Goal: Task Accomplishment & Management: Use online tool/utility

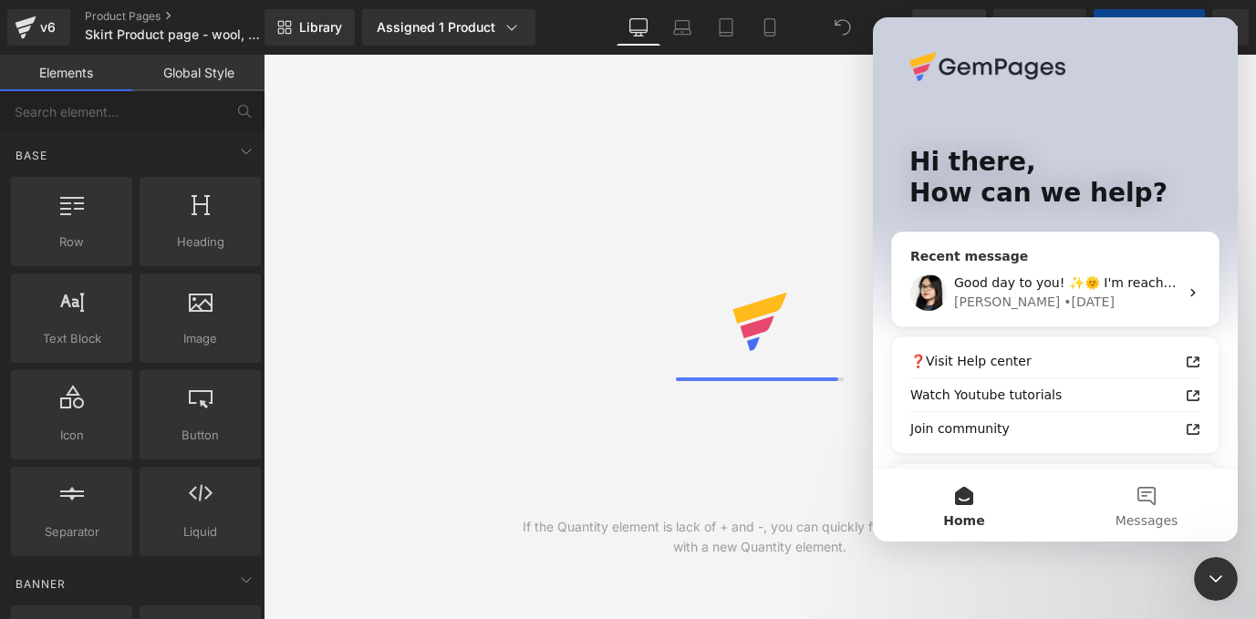
click at [1057, 296] on div "[PERSON_NAME] • [DATE]" at bounding box center [1066, 302] width 224 height 19
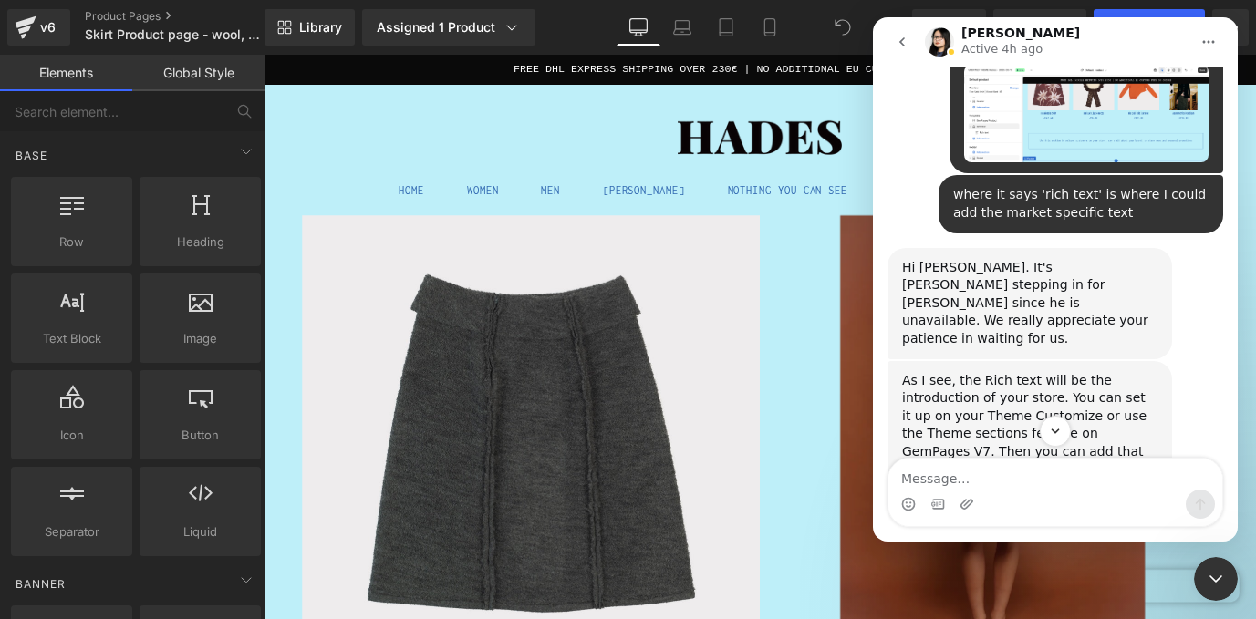
scroll to position [1724, 0]
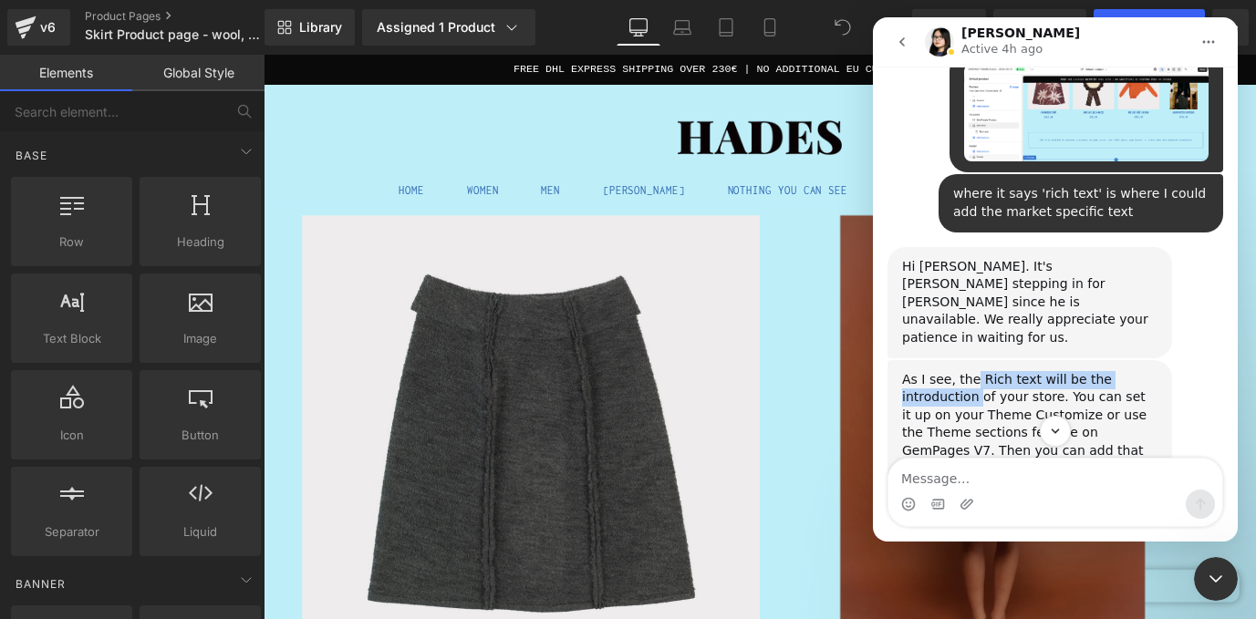
drag, startPoint x: 972, startPoint y: 203, endPoint x: 976, endPoint y: 224, distance: 21.3
click at [976, 371] on div "As I see, the Rich text will be the introduction of your store. You can set it …" at bounding box center [1029, 433] width 255 height 125
click at [1010, 371] on div "As I see, the Rich text will be the introduction of your store. You can set it …" at bounding box center [1029, 433] width 255 height 125
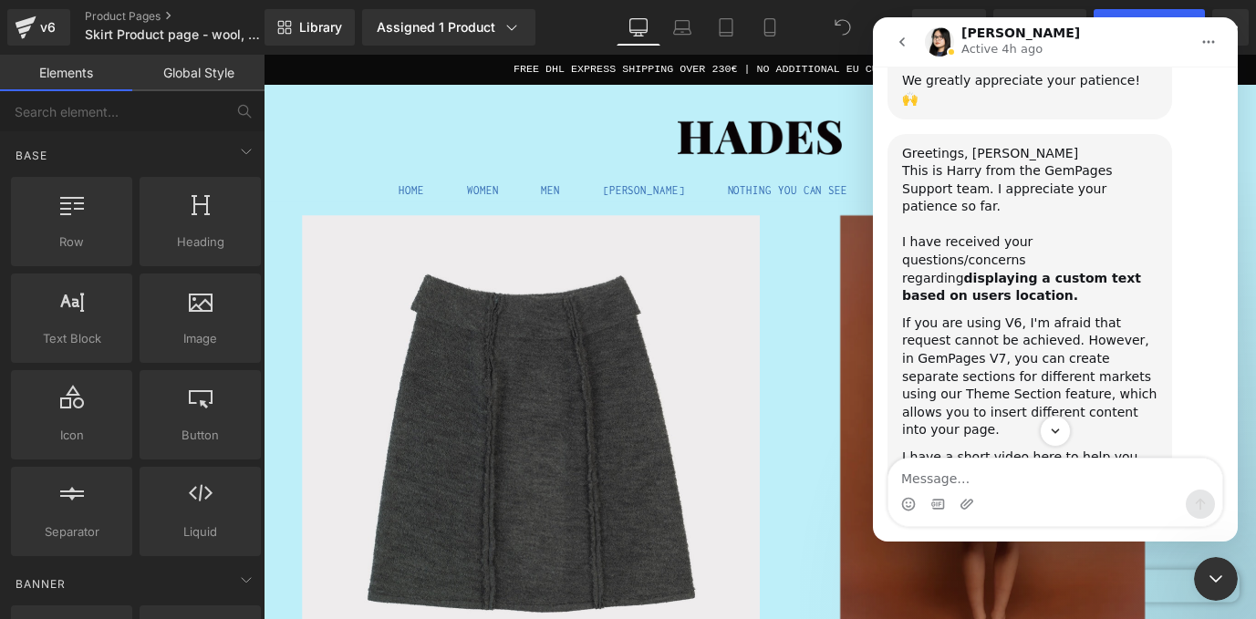
scroll to position [676, 0]
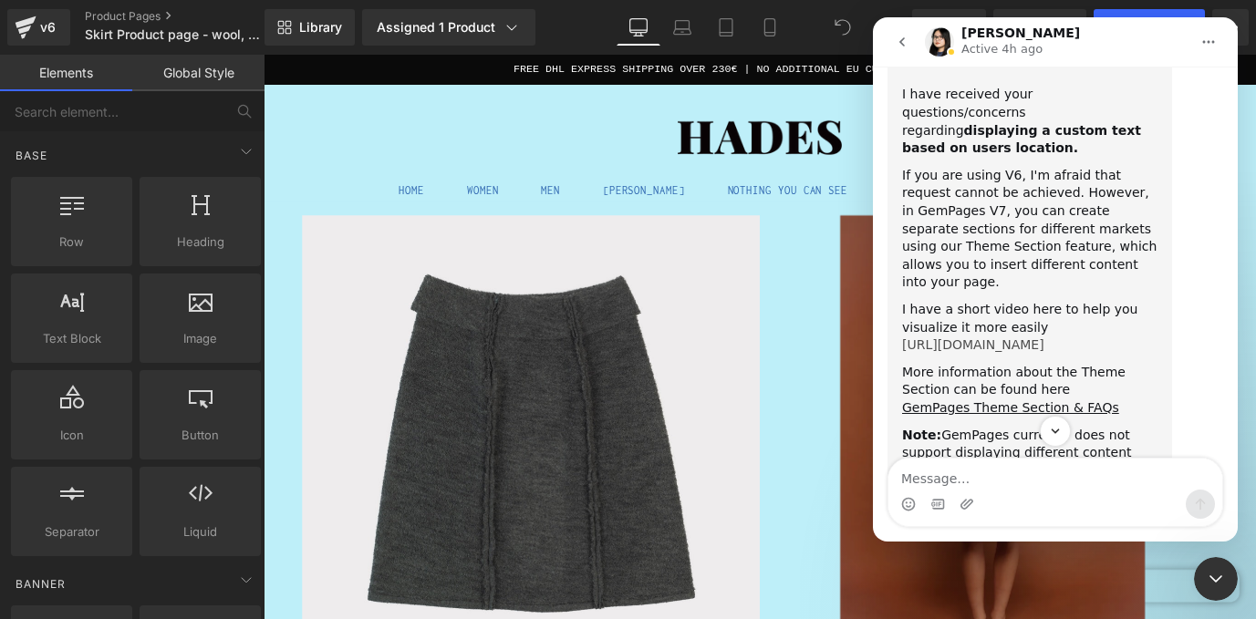
click at [1028, 337] on link "https://www.loom.com/share/935bd6673bf94319a01497a68de47bc3?sid=c3d9d08b-ab61-4…" at bounding box center [973, 344] width 142 height 15
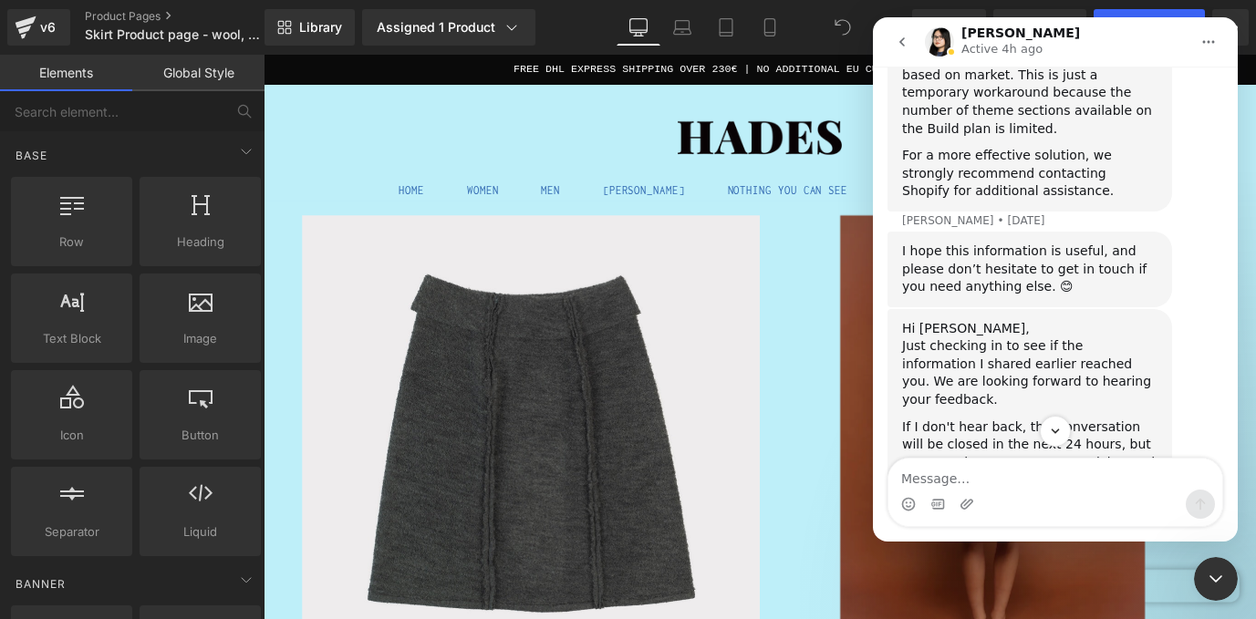
scroll to position [1274, 0]
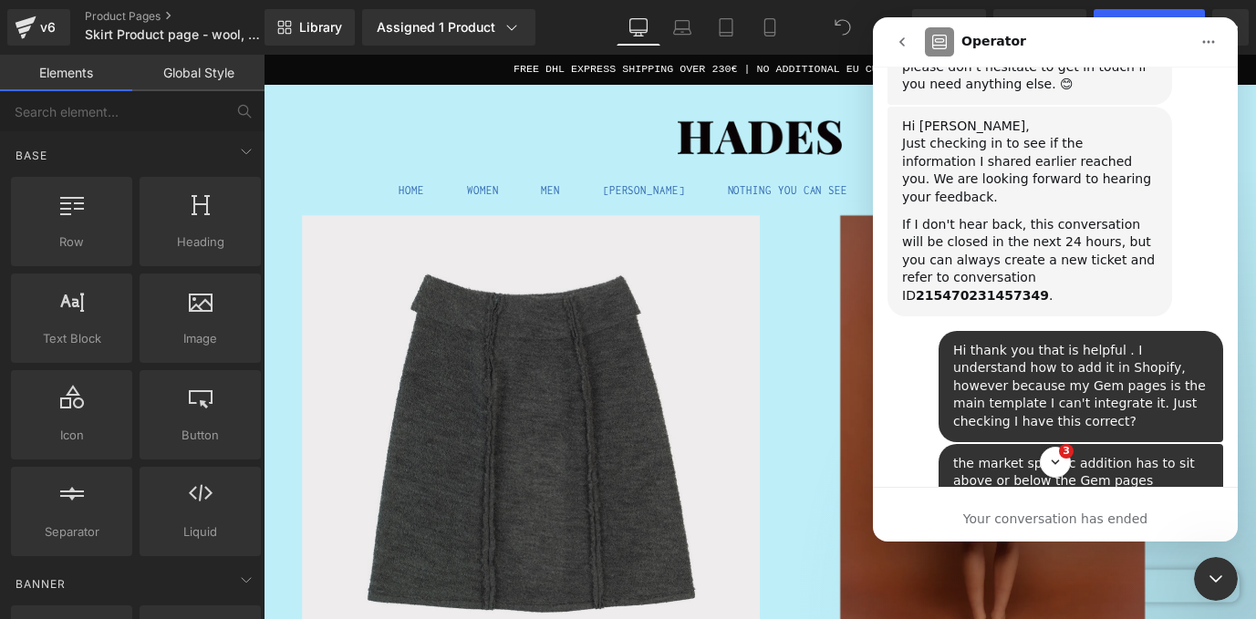
click at [907, 44] on icon "go back" at bounding box center [902, 42] width 15 height 15
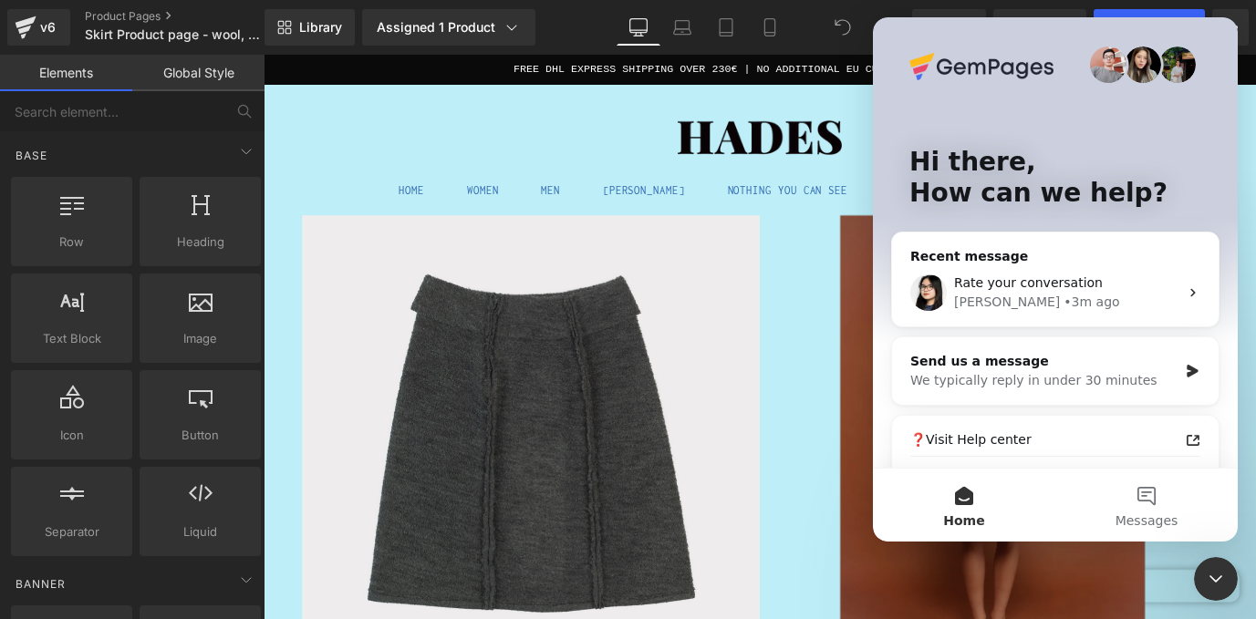
scroll to position [0, 0]
click at [814, 277] on div at bounding box center [628, 282] width 1256 height 565
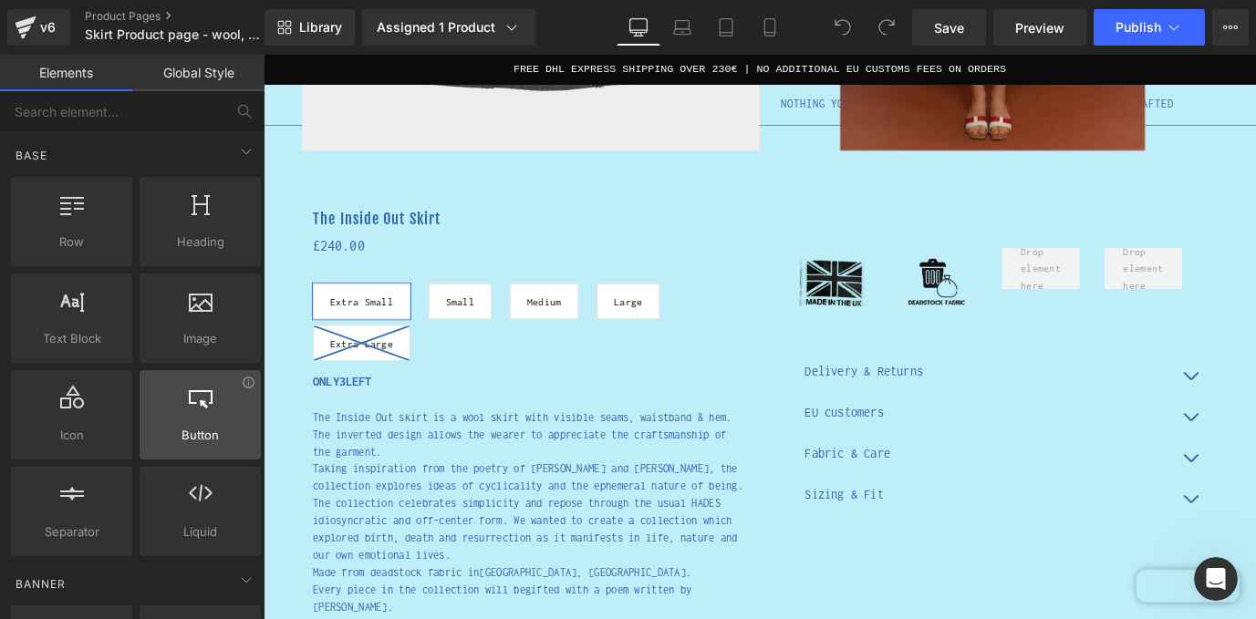
scroll to position [47, 0]
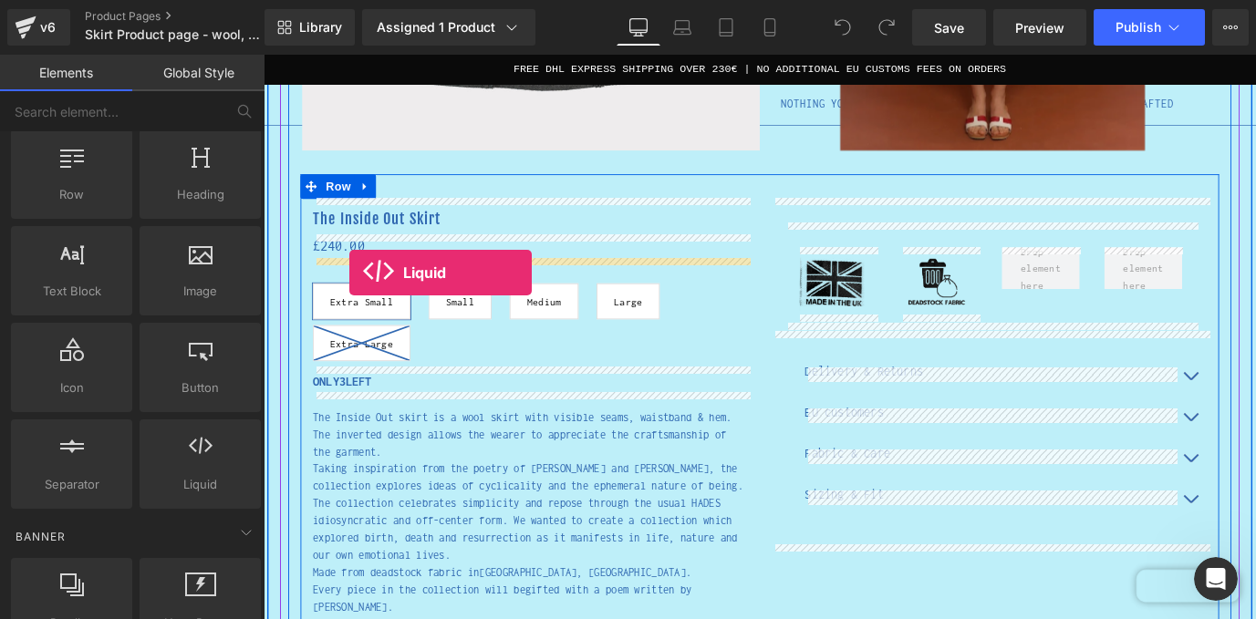
drag, startPoint x: 466, startPoint y: 529, endPoint x: 359, endPoint y: 297, distance: 255.1
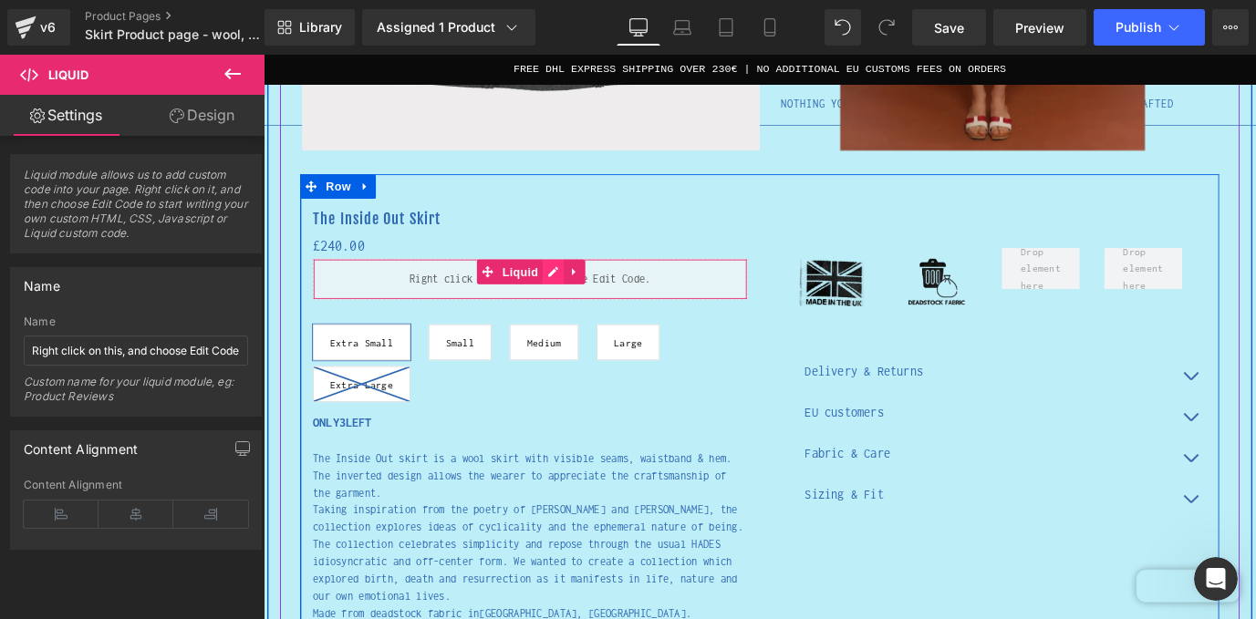
click at [584, 302] on div "Liquid" at bounding box center [559, 305] width 483 height 46
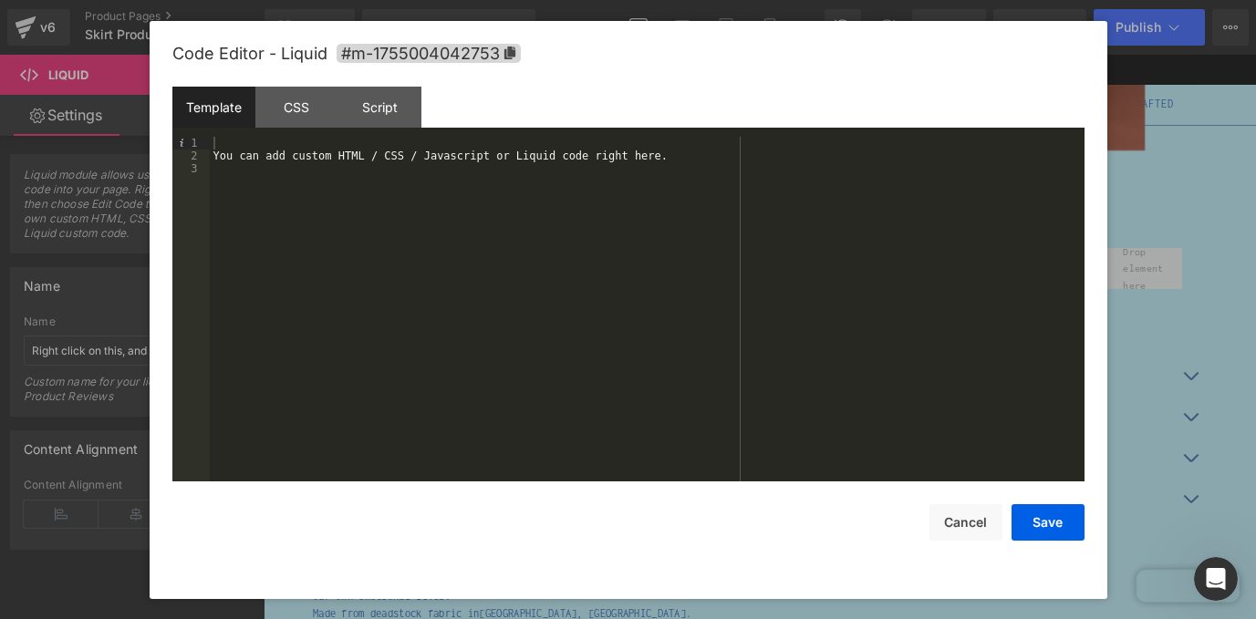
click at [406, 205] on div "You can add custom HTML / CSS / Javascript or Liquid code right here." at bounding box center [647, 322] width 875 height 370
paste textarea
click at [213, 195] on div "You can add custom HTML / CSS / Javascript or Liquid code right here. NO ADDITI…" at bounding box center [647, 322] width 875 height 370
click at [362, 196] on div "You can add custom HTML / CSS / Javascript or Liquid code right here. "NO ADDIT…" at bounding box center [647, 322] width 875 height 370
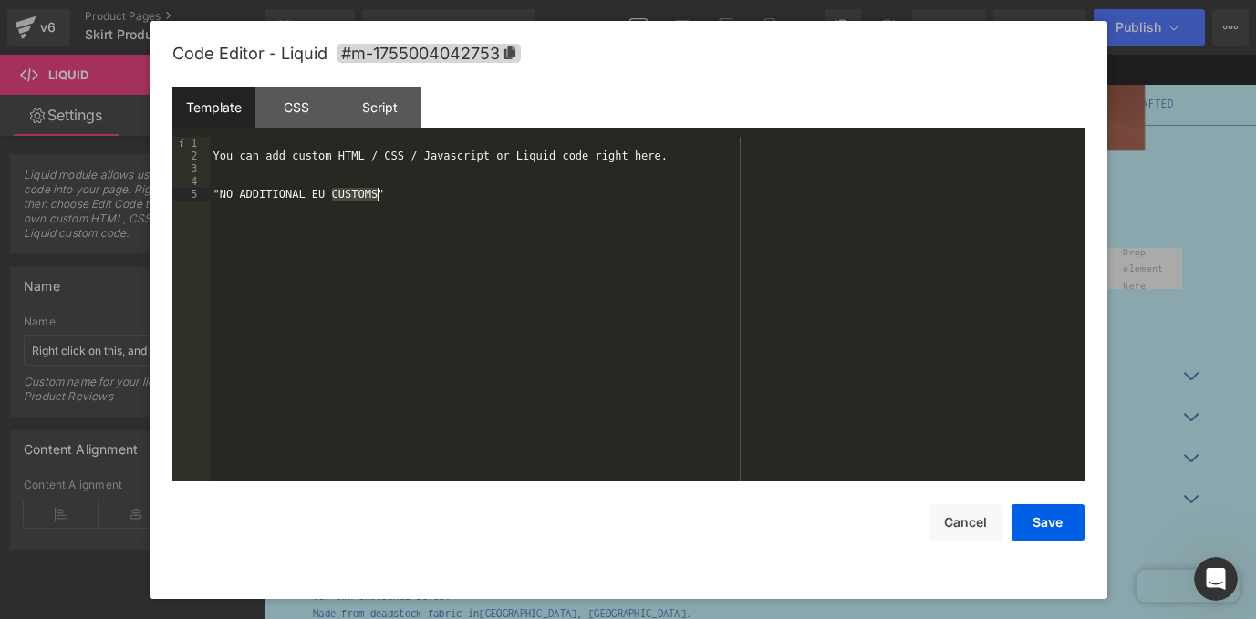
click at [362, 196] on div "You can add custom HTML / CSS / Javascript or Liquid code right here. "NO ADDIT…" at bounding box center [647, 322] width 875 height 370
click at [416, 181] on div "You can add custom HTML / CSS / Javascript or Liquid code right here. "NO ADDIT…" at bounding box center [647, 322] width 875 height 370
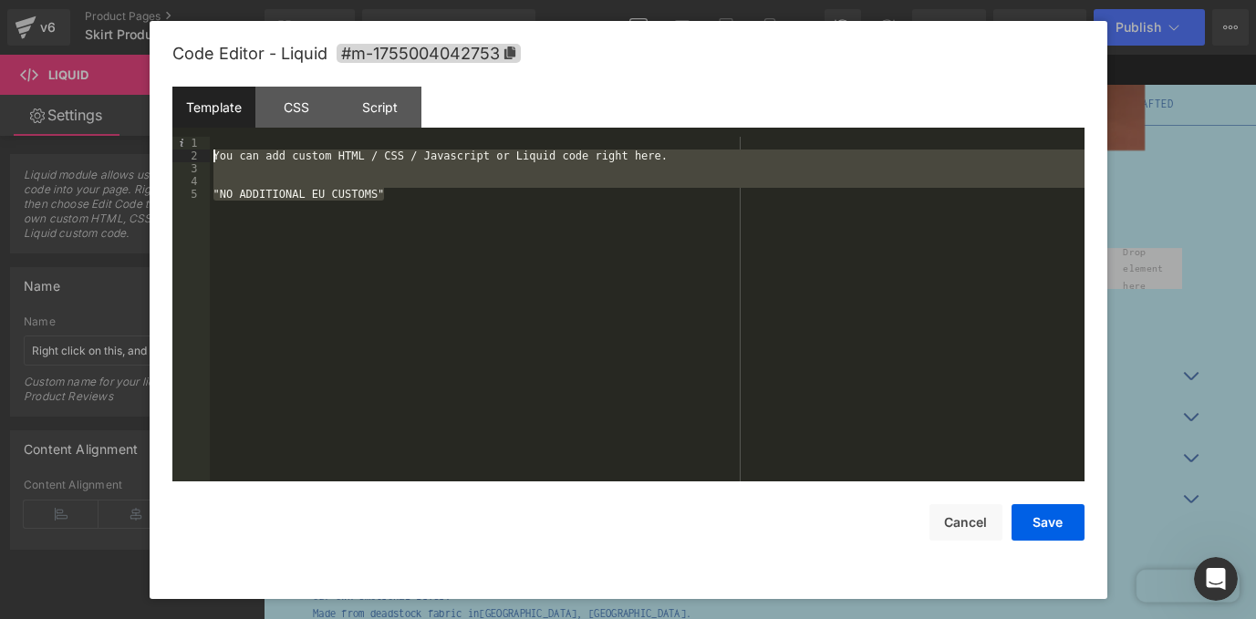
drag, startPoint x: 416, startPoint y: 192, endPoint x: 199, endPoint y: 150, distance: 220.9
click at [199, 150] on pre "1 2 3 4 5 You can add custom HTML / CSS / Javascript or Liquid code right here.…" at bounding box center [628, 309] width 912 height 345
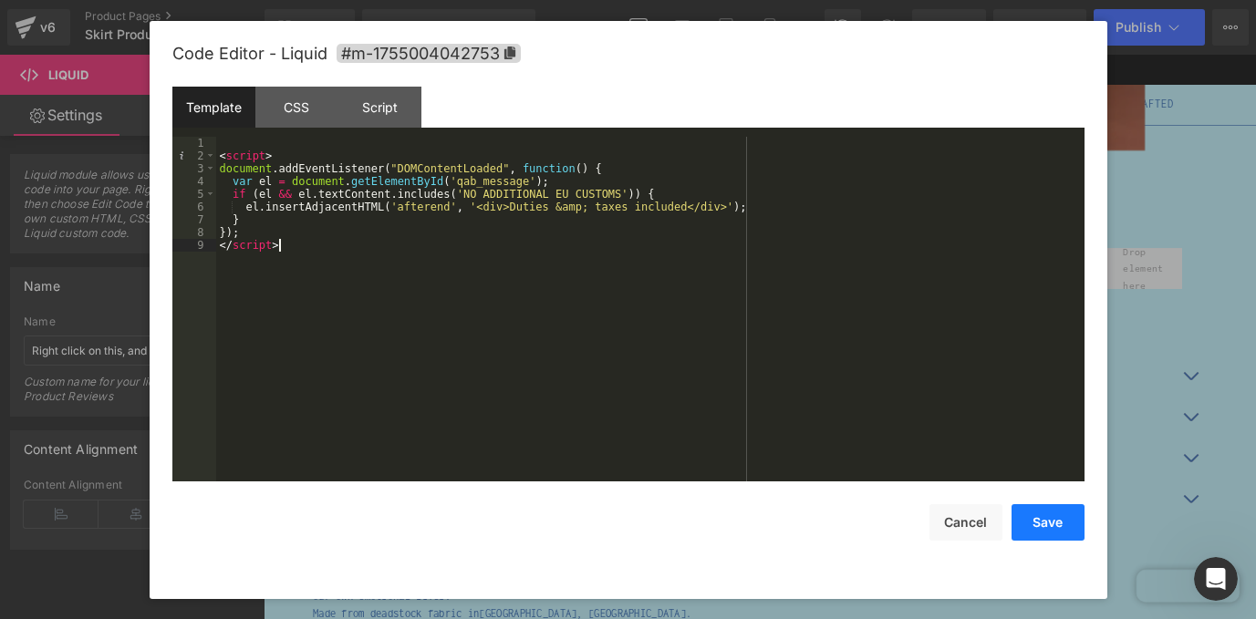
click at [1070, 516] on button "Save" at bounding box center [1047, 522] width 73 height 36
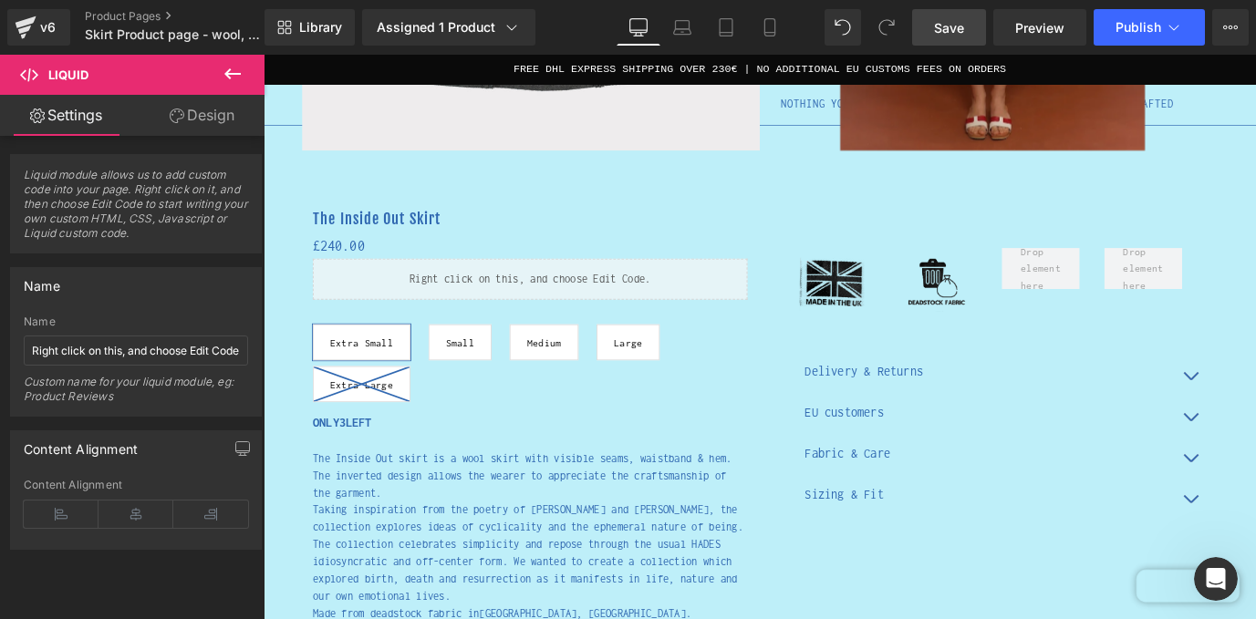
click at [938, 35] on span "Save" at bounding box center [949, 27] width 30 height 19
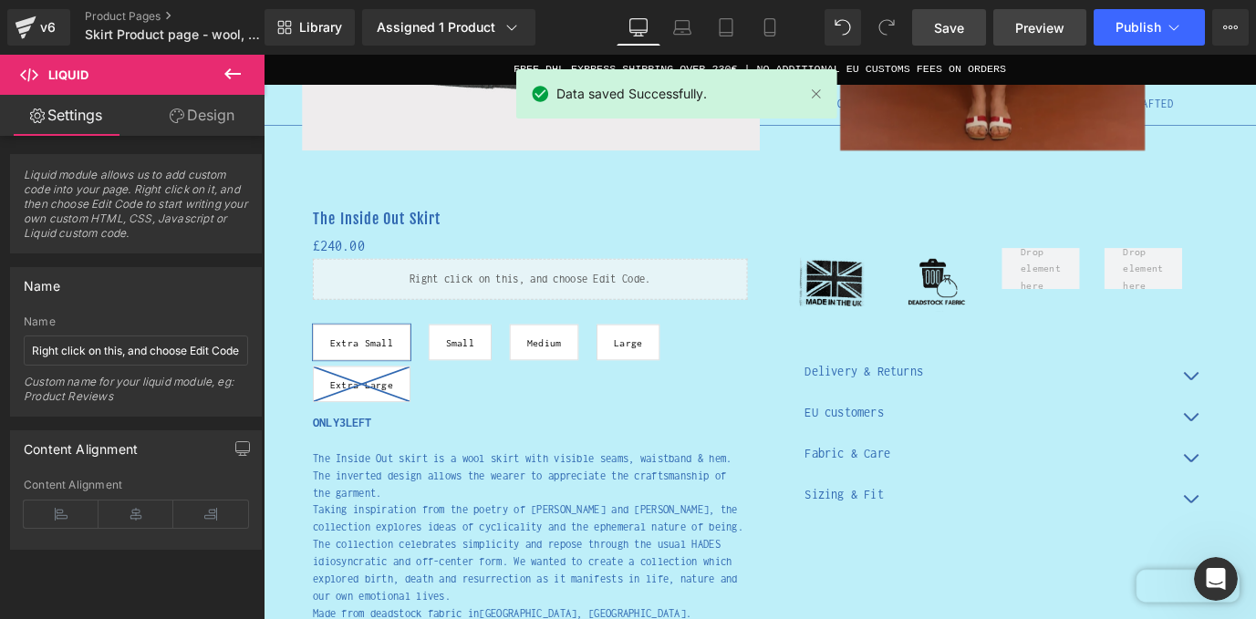
click at [1039, 31] on span "Preview" at bounding box center [1039, 27] width 49 height 19
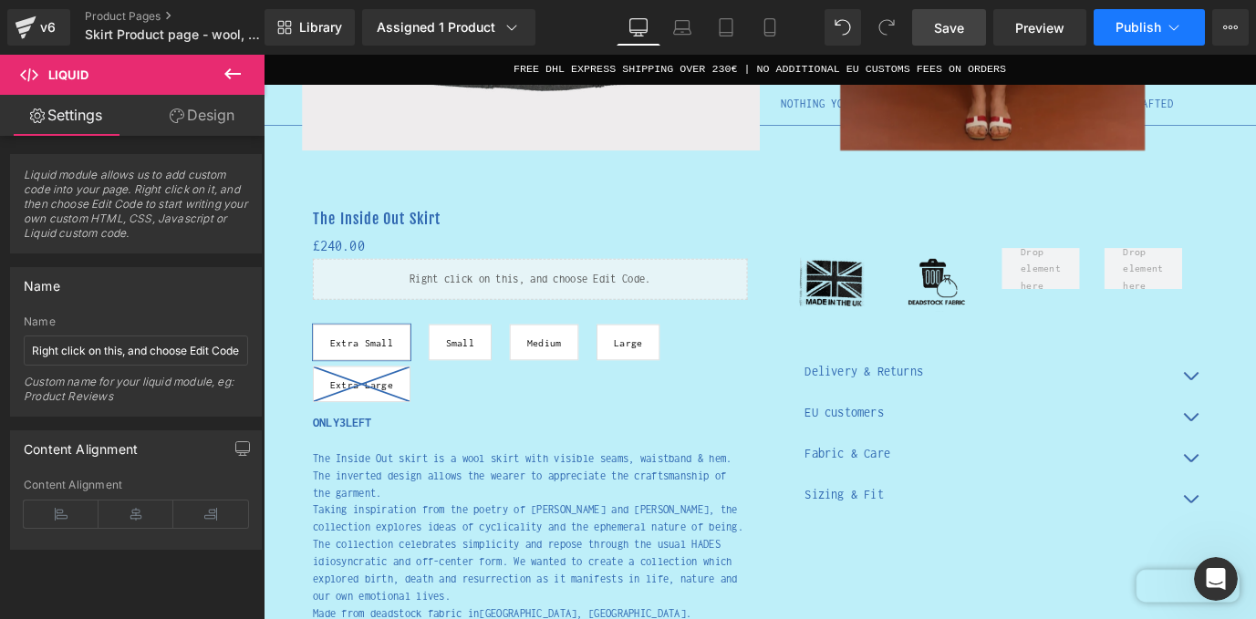
click at [1139, 29] on span "Publish" at bounding box center [1138, 27] width 46 height 15
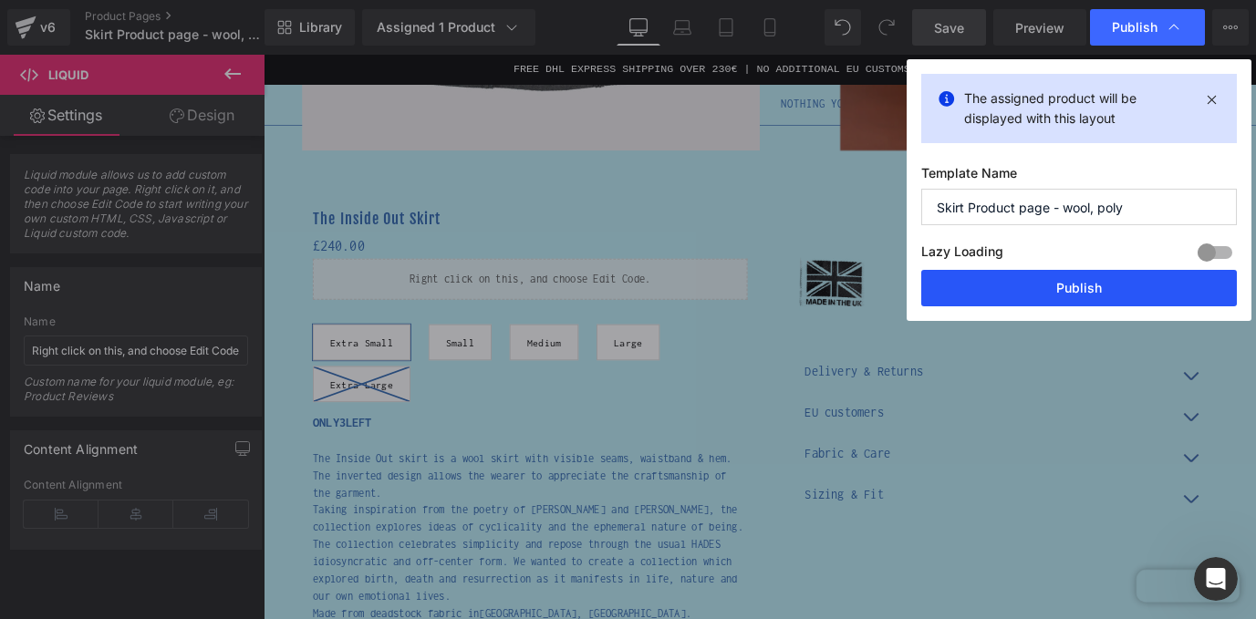
click at [1075, 292] on button "Publish" at bounding box center [1079, 288] width 316 height 36
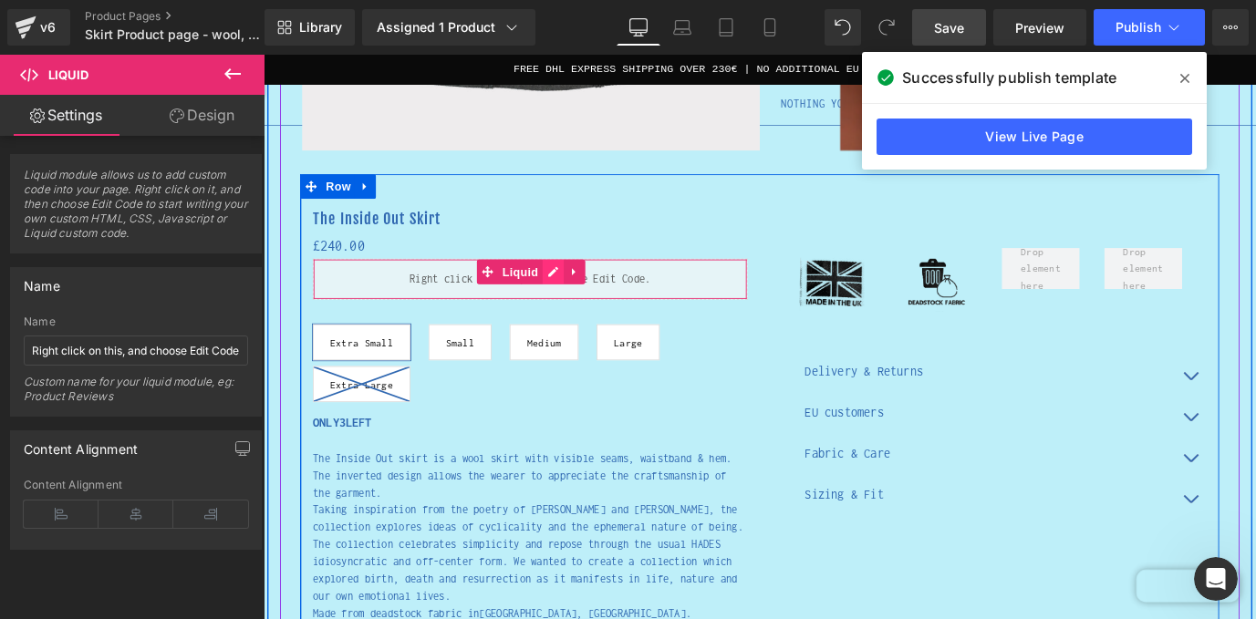
click at [588, 294] on div "Liquid" at bounding box center [559, 305] width 483 height 46
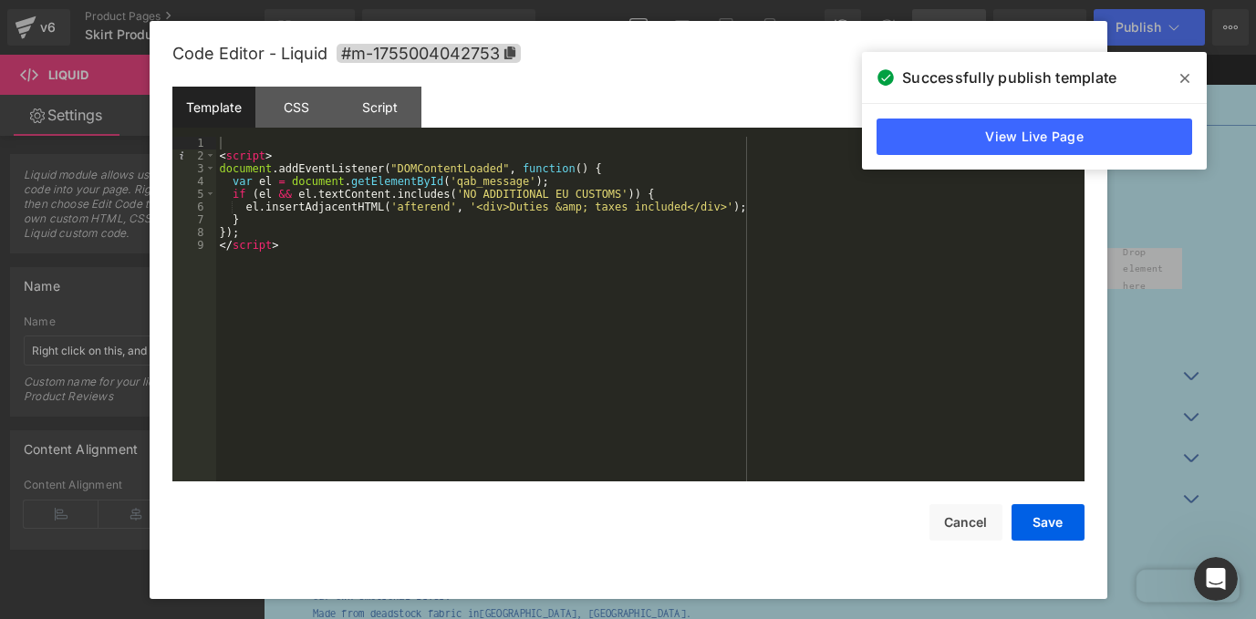
click at [333, 241] on div "< script > document . addEventListener ( "DOMContentLoaded" , function ( ) { va…" at bounding box center [650, 322] width 868 height 370
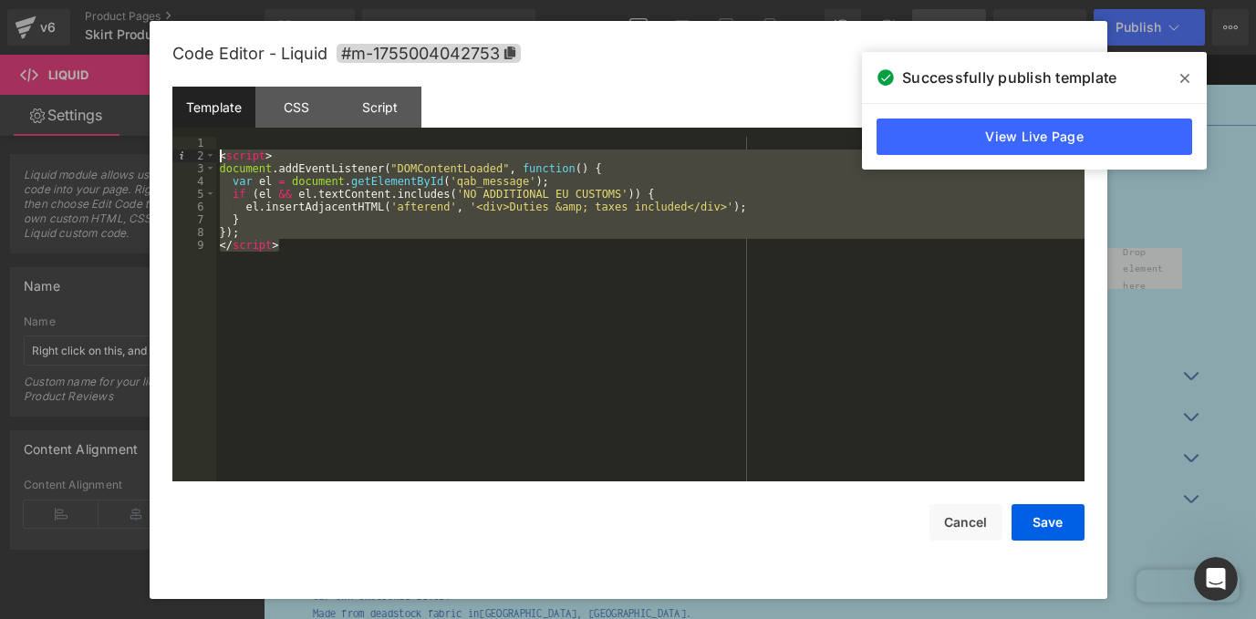
drag, startPoint x: 299, startPoint y: 246, endPoint x: 189, endPoint y: 151, distance: 145.5
click at [189, 151] on pre "1 2 3 4 5 6 7 8 9 < script > document . addEventListener ( "DOMContentLoaded" ,…" at bounding box center [628, 309] width 912 height 345
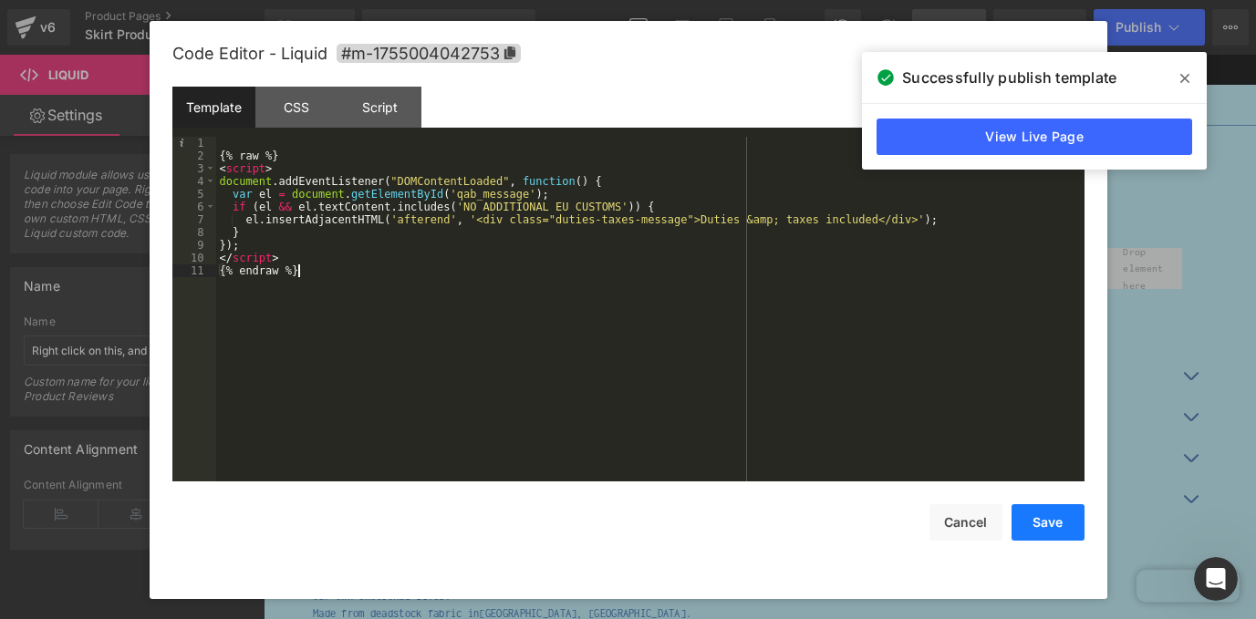
click at [1052, 513] on button "Save" at bounding box center [1047, 522] width 73 height 36
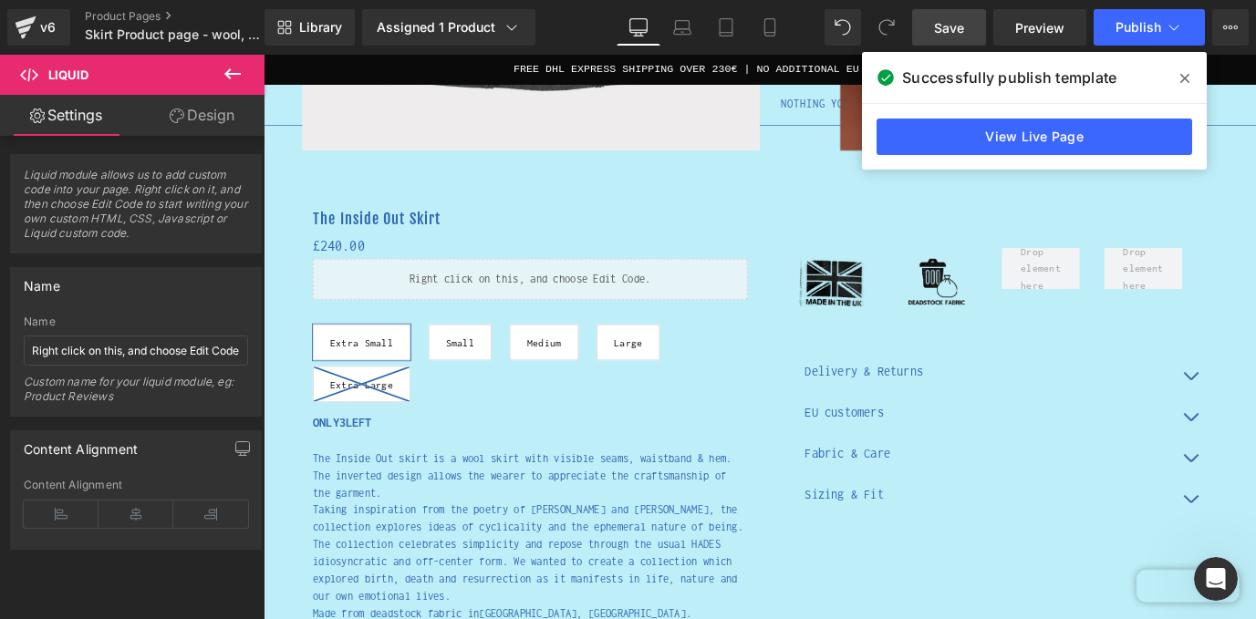
click at [967, 26] on link "Save" at bounding box center [949, 27] width 74 height 36
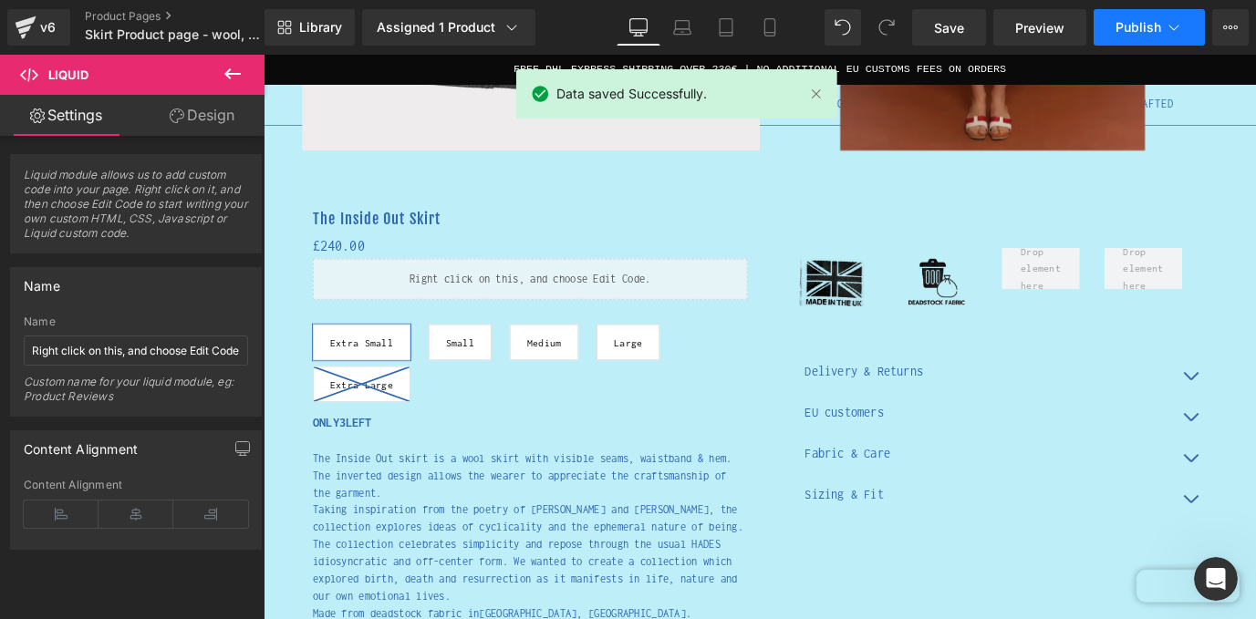
click at [1176, 30] on icon at bounding box center [1174, 27] width 18 height 18
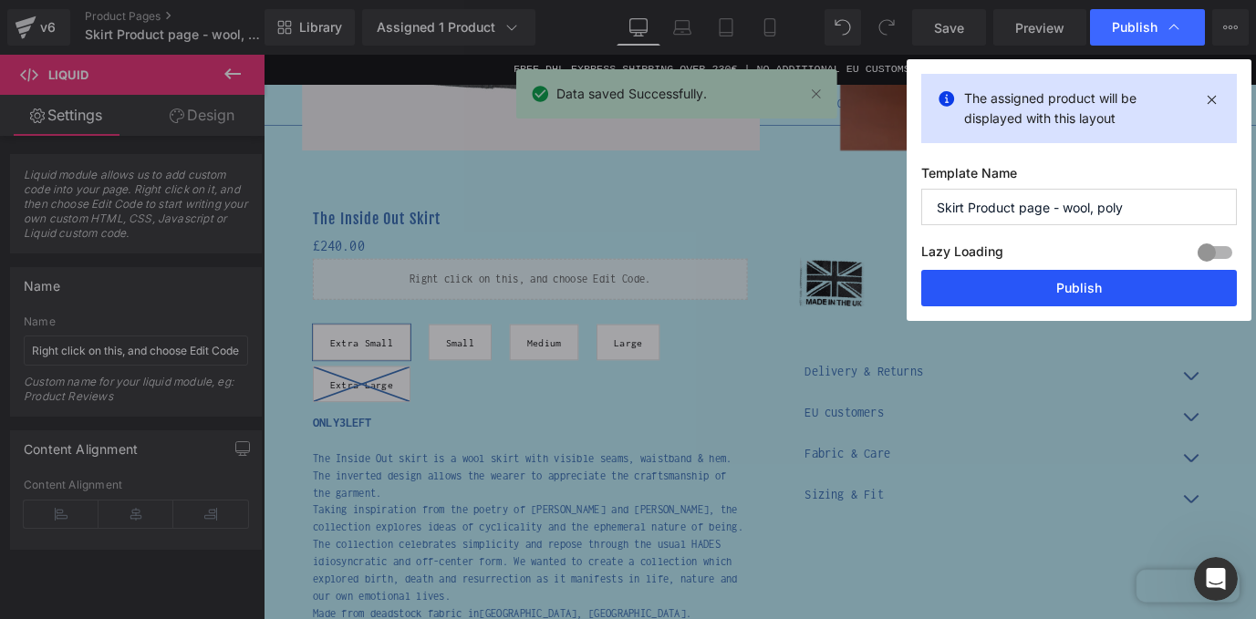
click at [1103, 289] on button "Publish" at bounding box center [1079, 288] width 316 height 36
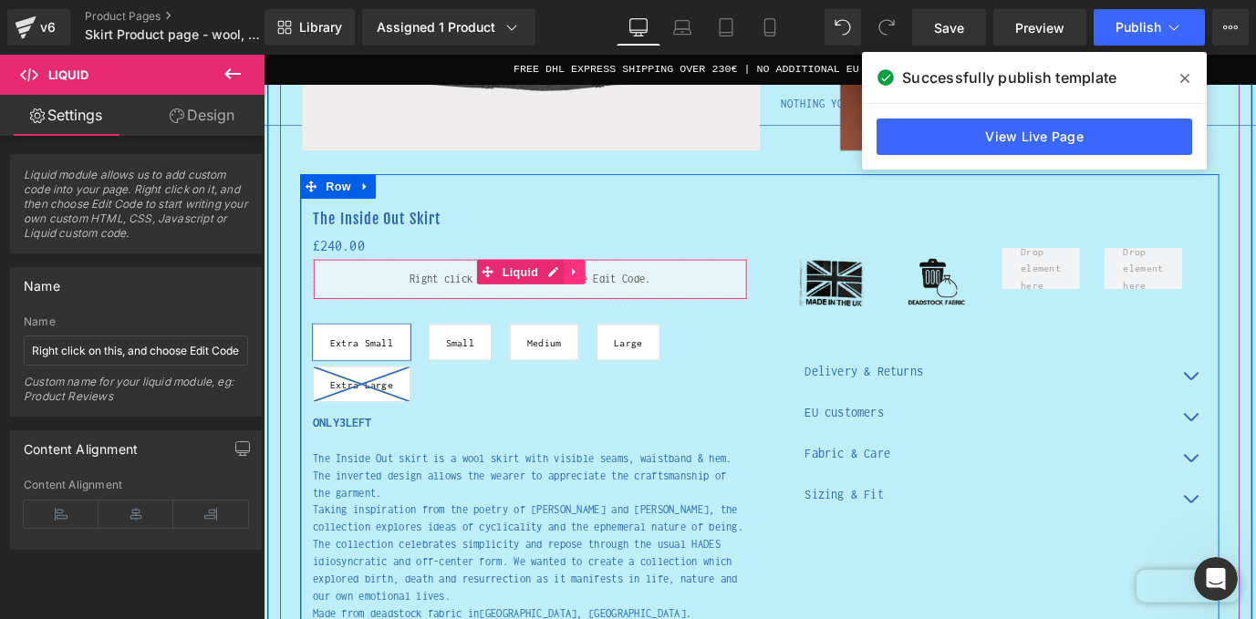
click at [616, 293] on link at bounding box center [609, 296] width 24 height 27
click at [617, 292] on icon at bounding box center [621, 296] width 13 height 13
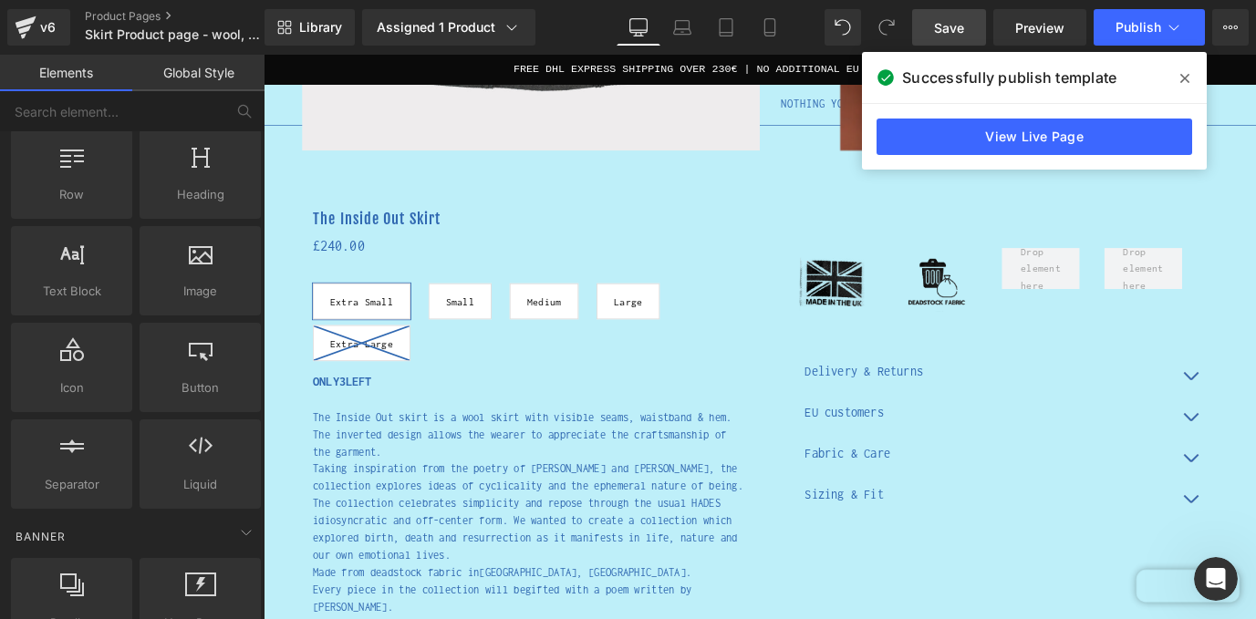
click at [971, 22] on link "Save" at bounding box center [949, 27] width 74 height 36
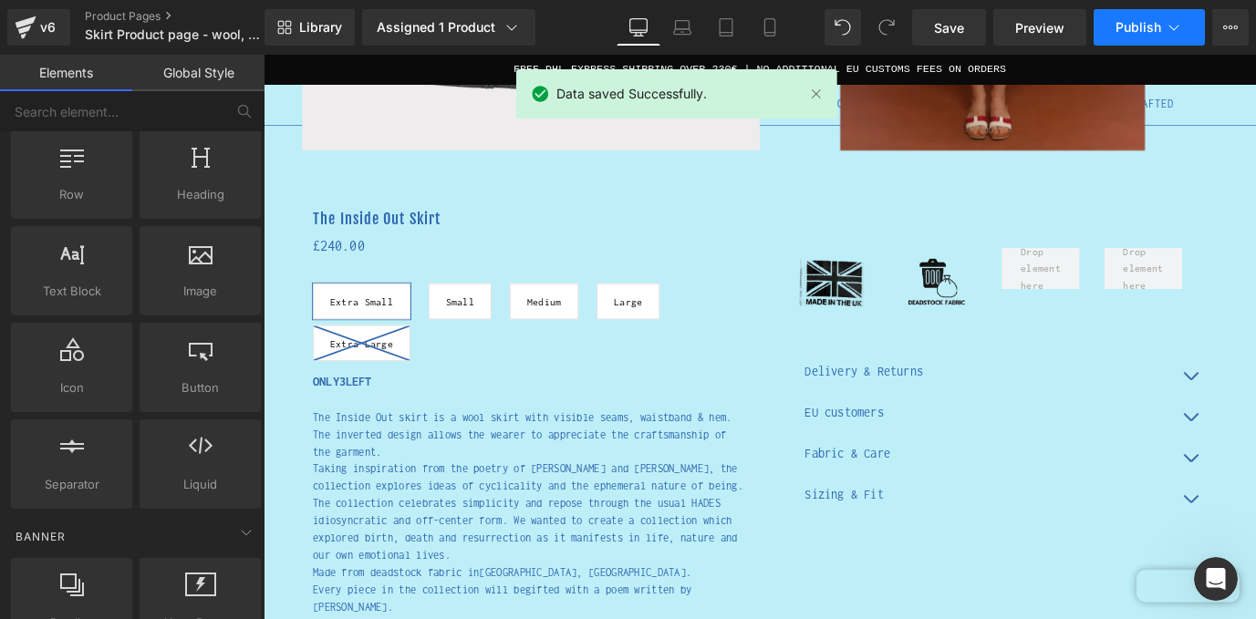
click at [1156, 20] on span "Publish" at bounding box center [1138, 27] width 46 height 15
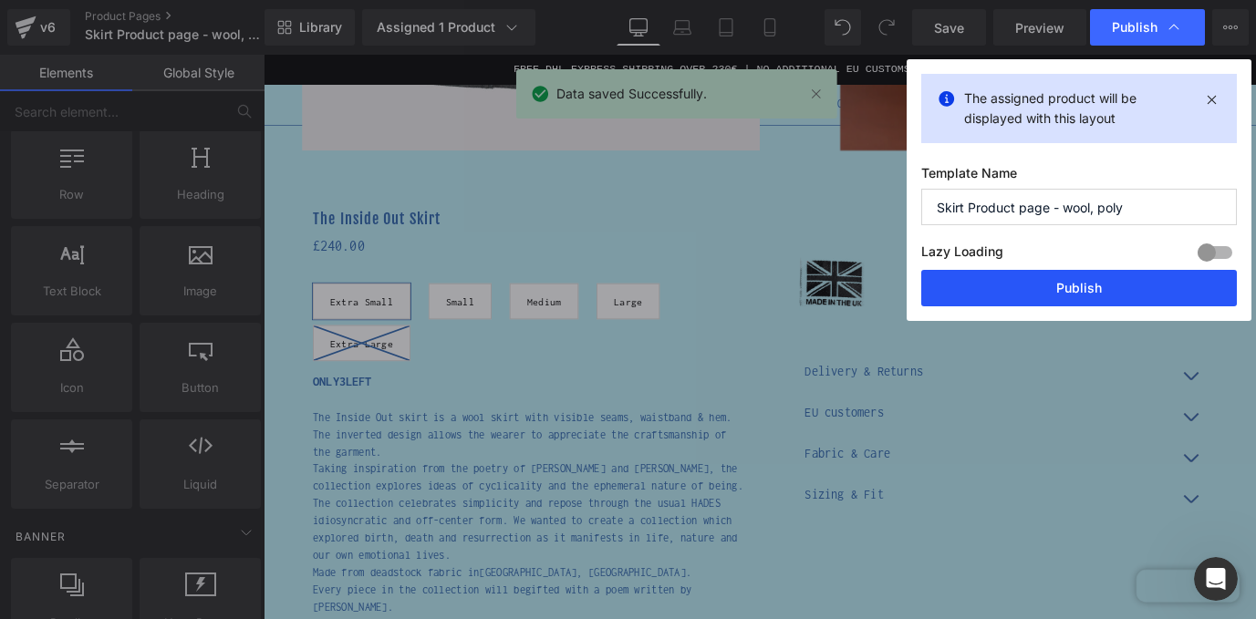
click at [1104, 286] on button "Publish" at bounding box center [1079, 288] width 316 height 36
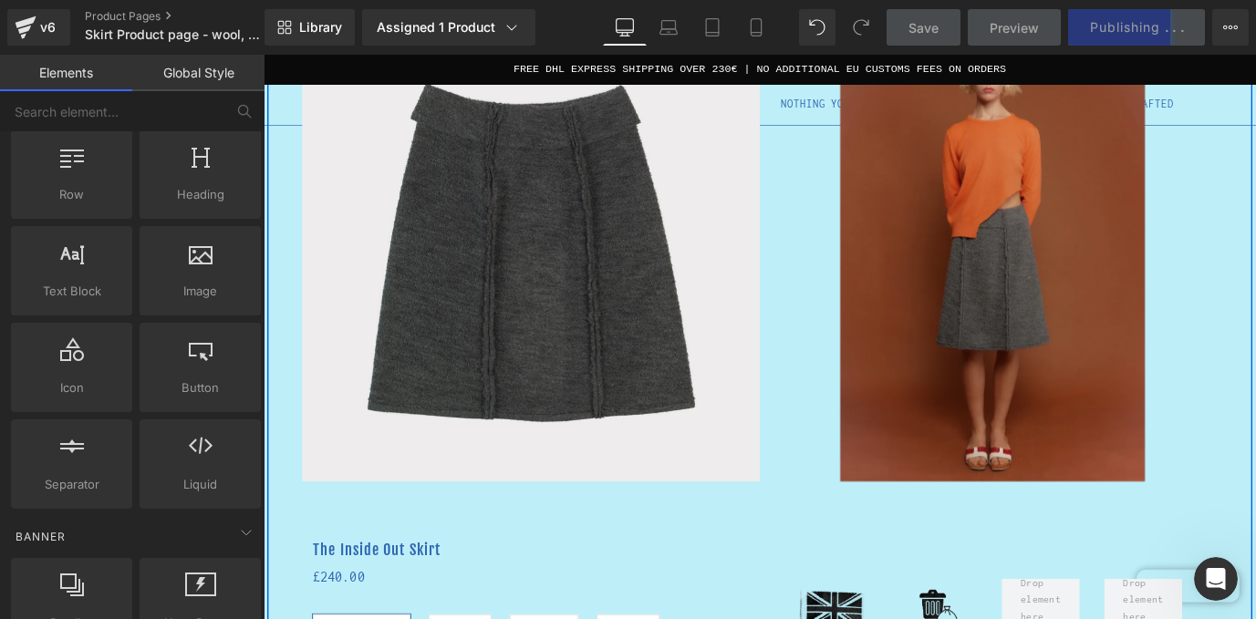
scroll to position [18, 0]
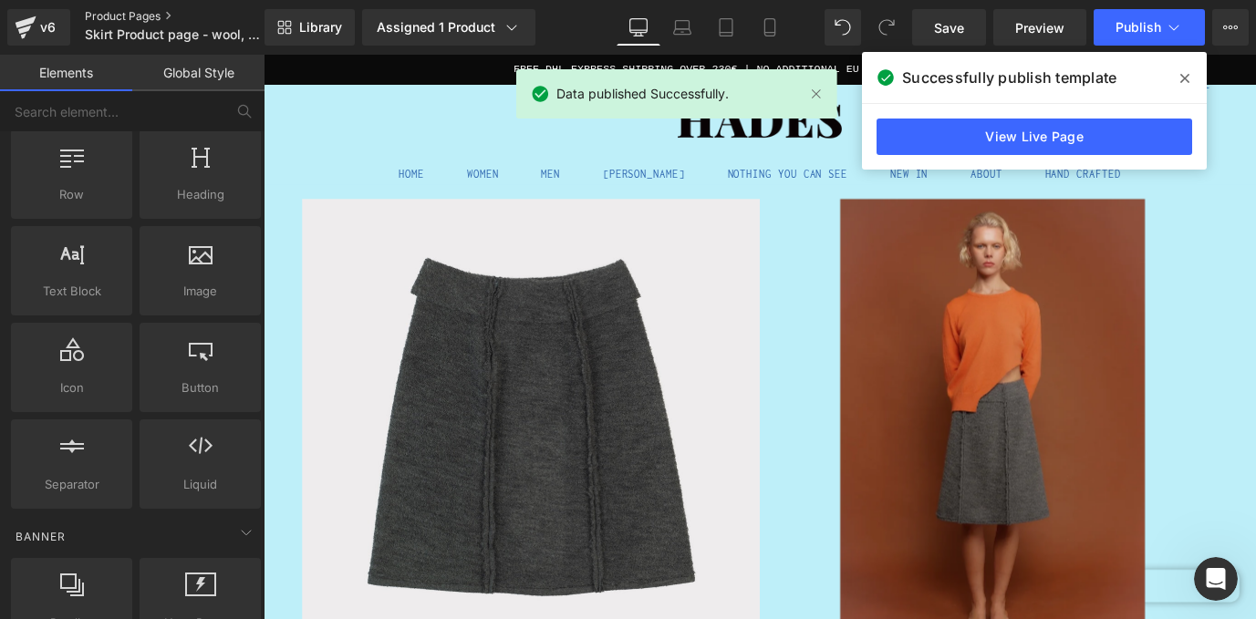
click at [144, 16] on link "Product Pages" at bounding box center [190, 16] width 210 height 15
